Goal: Task Accomplishment & Management: Manage account settings

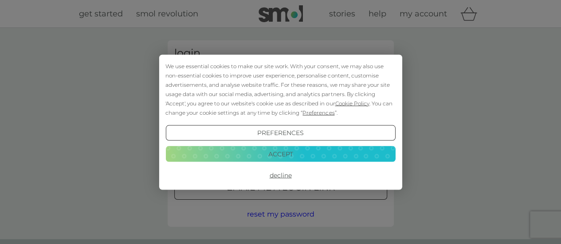
type input "[PERSON_NAME][EMAIL_ADDRESS][DOMAIN_NAME]"
click at [284, 175] on button "Decline" at bounding box center [280, 176] width 230 height 16
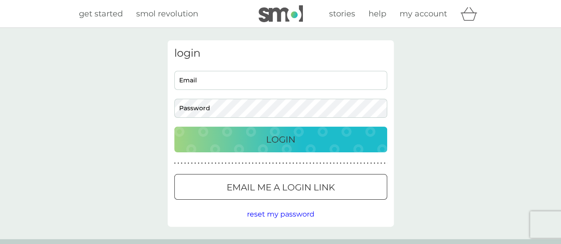
type input "kate_auty@hotmail.com"
click at [277, 140] on p "Login" at bounding box center [280, 140] width 29 height 14
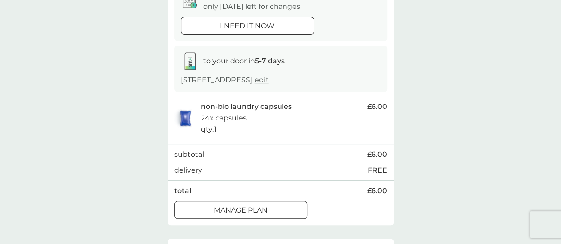
scroll to position [177, 0]
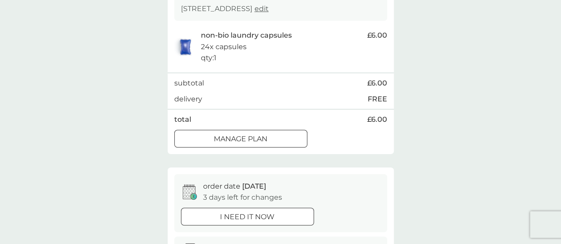
click at [260, 139] on p "Manage plan" at bounding box center [241, 140] width 54 height 12
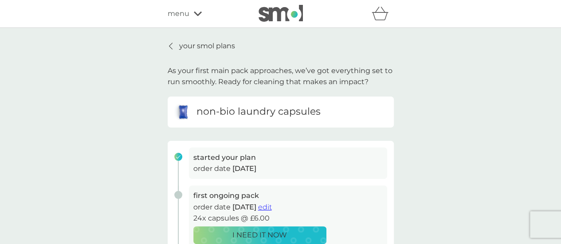
click at [216, 46] on p "your smol plans" at bounding box center [207, 46] width 56 height 12
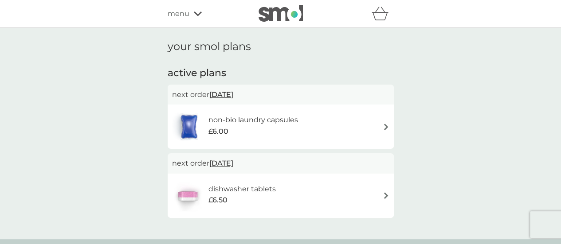
click at [386, 125] on img at bounding box center [386, 127] width 7 height 7
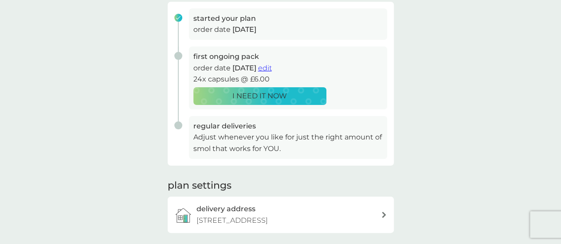
scroll to position [133, 0]
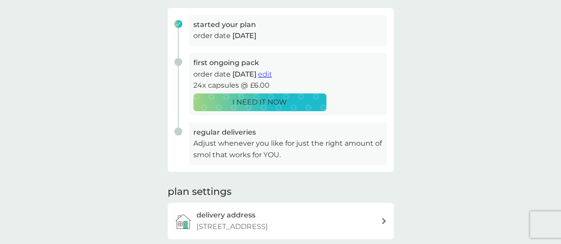
click at [272, 74] on span "edit" at bounding box center [265, 74] width 14 height 8
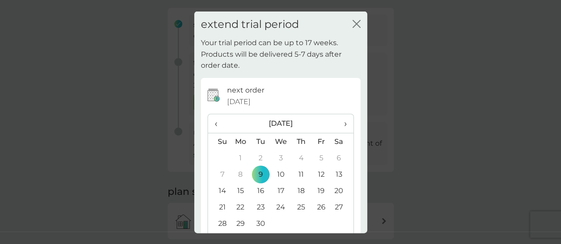
click at [238, 191] on td "15" at bounding box center [241, 191] width 20 height 16
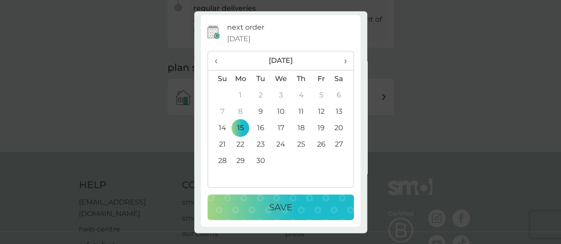
scroll to position [310, 0]
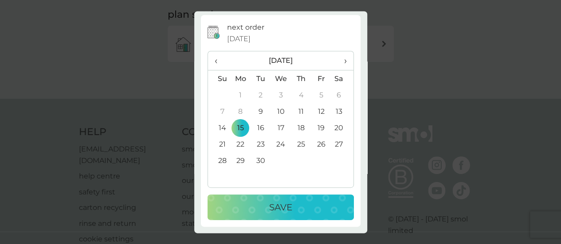
click at [304, 208] on div "Save" at bounding box center [280, 208] width 129 height 14
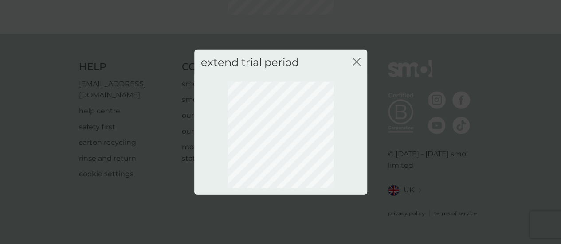
scroll to position [127, 0]
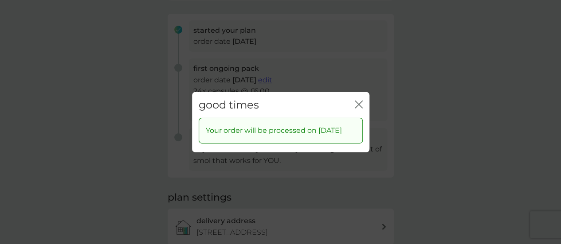
click at [358, 101] on icon "close" at bounding box center [357, 104] width 4 height 7
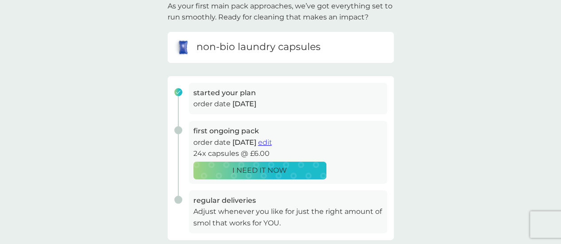
scroll to position [0, 0]
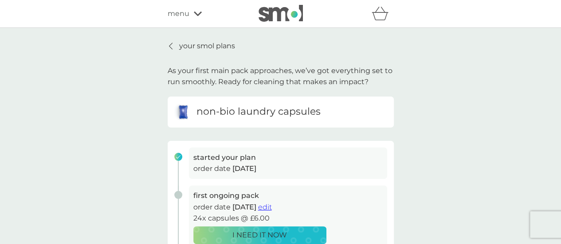
click at [181, 47] on p "your smol plans" at bounding box center [207, 46] width 56 height 12
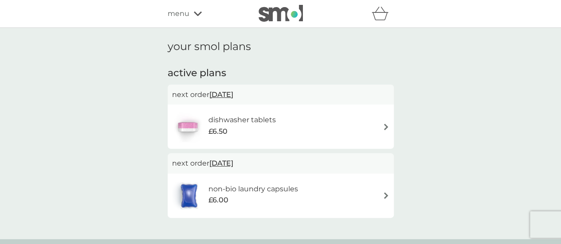
click at [233, 94] on span "[DATE]" at bounding box center [221, 94] width 24 height 17
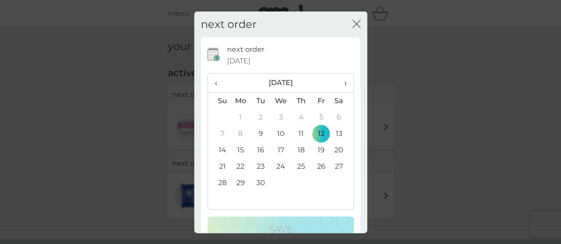
click at [318, 166] on td "26" at bounding box center [321, 166] width 20 height 16
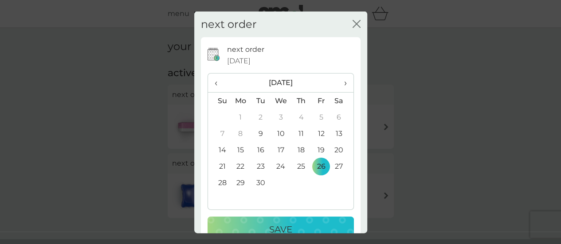
click at [319, 223] on div "Save" at bounding box center [280, 230] width 129 height 14
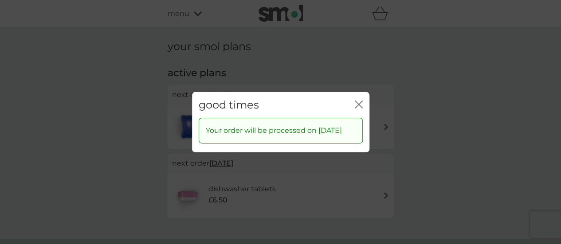
click at [358, 101] on icon "close" at bounding box center [357, 104] width 4 height 7
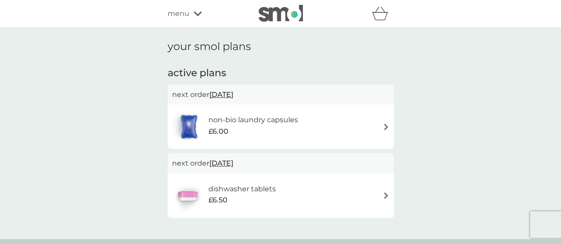
click at [198, 13] on icon at bounding box center [198, 13] width 8 height 5
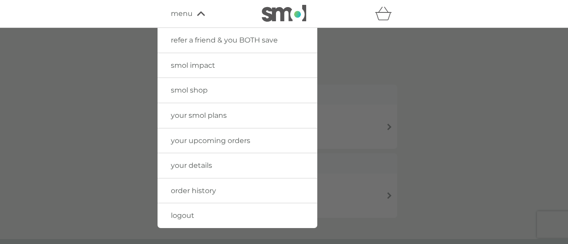
click at [179, 215] on span "logout" at bounding box center [183, 216] width 24 height 8
